Goal: Task Accomplishment & Management: Manage account settings

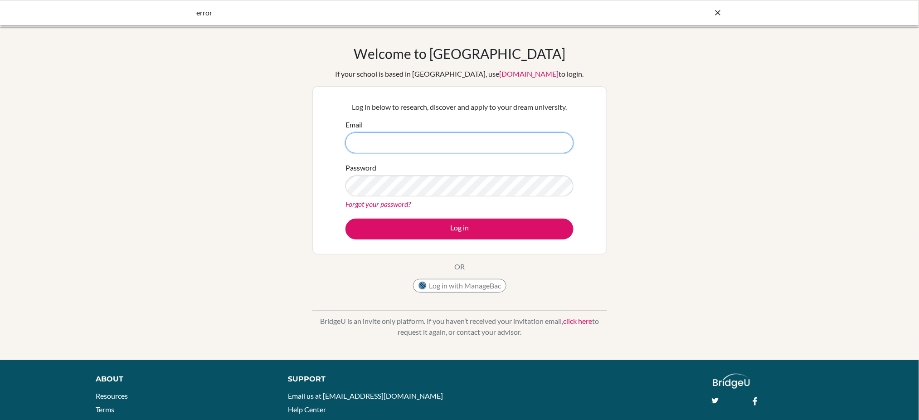
click at [386, 139] on input "Email" at bounding box center [459, 142] width 228 height 21
paste input "hanna_haphe@yahoo.co.id"
type input "hanna_haphe@yahoo.co.id"
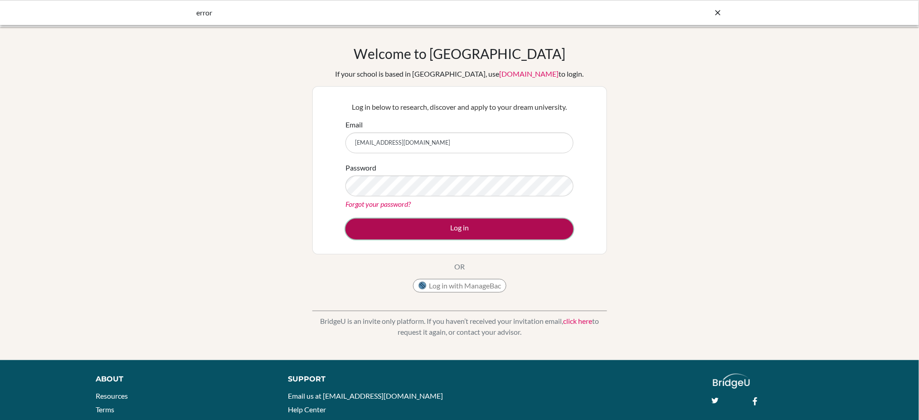
click at [477, 231] on button "Log in" at bounding box center [459, 229] width 228 height 21
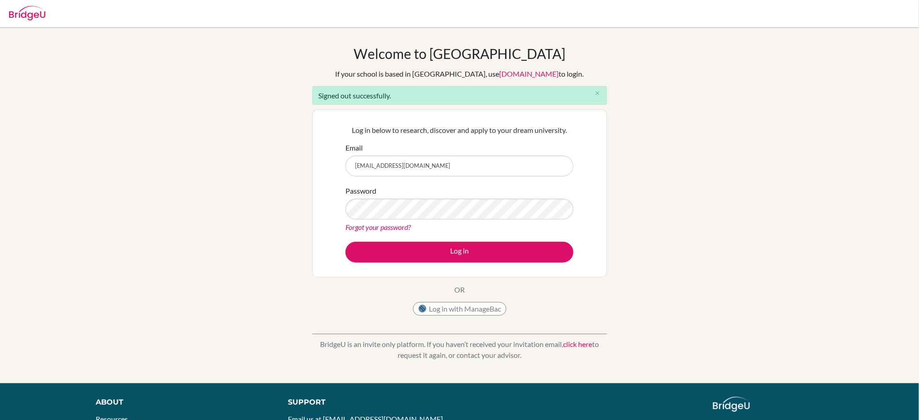
type input "[EMAIL_ADDRESS][DOMAIN_NAME]"
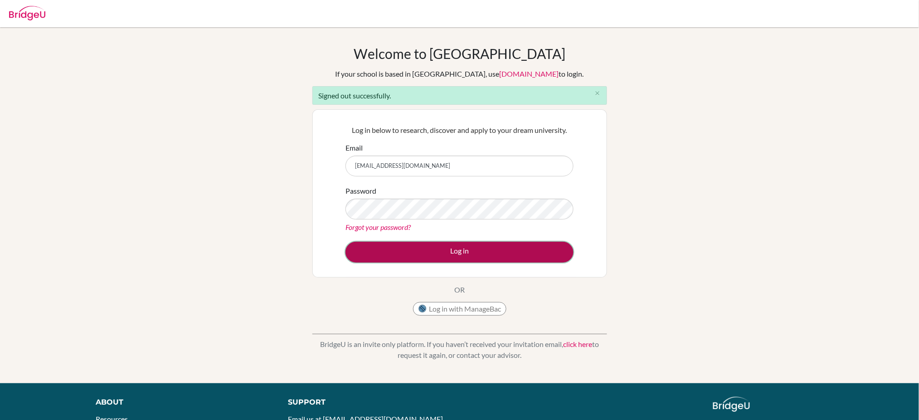
click at [487, 252] on button "Log in" at bounding box center [459, 252] width 228 height 21
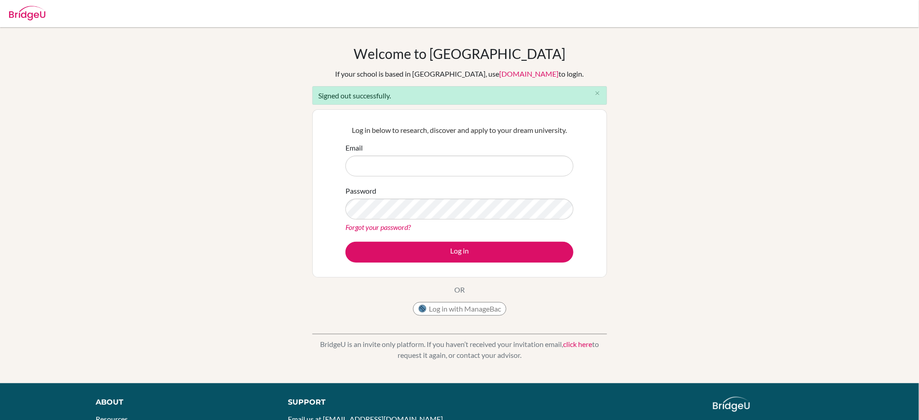
type input "Monmon99"
click at [382, 168] on input "Email" at bounding box center [459, 166] width 228 height 21
paste input "hanna_haphe@yahoo.co.id"
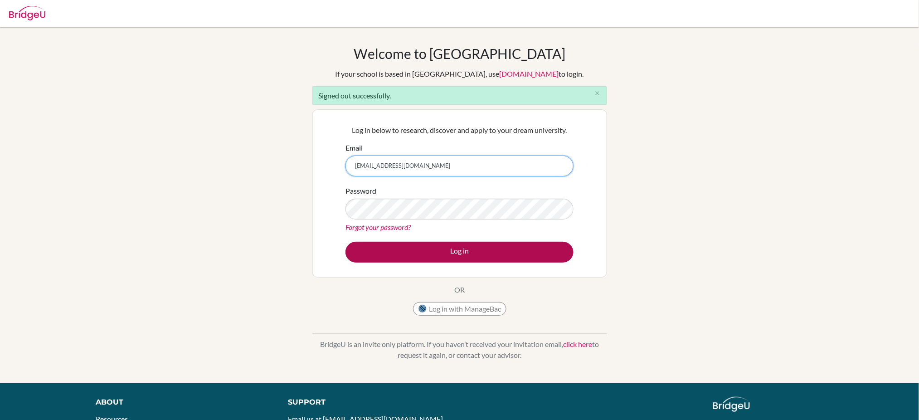
type input "hanna_haphe@yahoo.co.id"
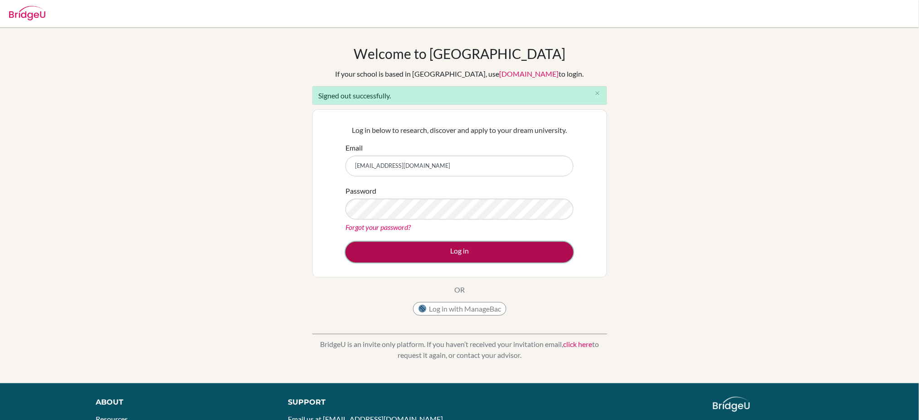
click at [472, 249] on button "Log in" at bounding box center [459, 252] width 228 height 21
